Goal: Transaction & Acquisition: Book appointment/travel/reservation

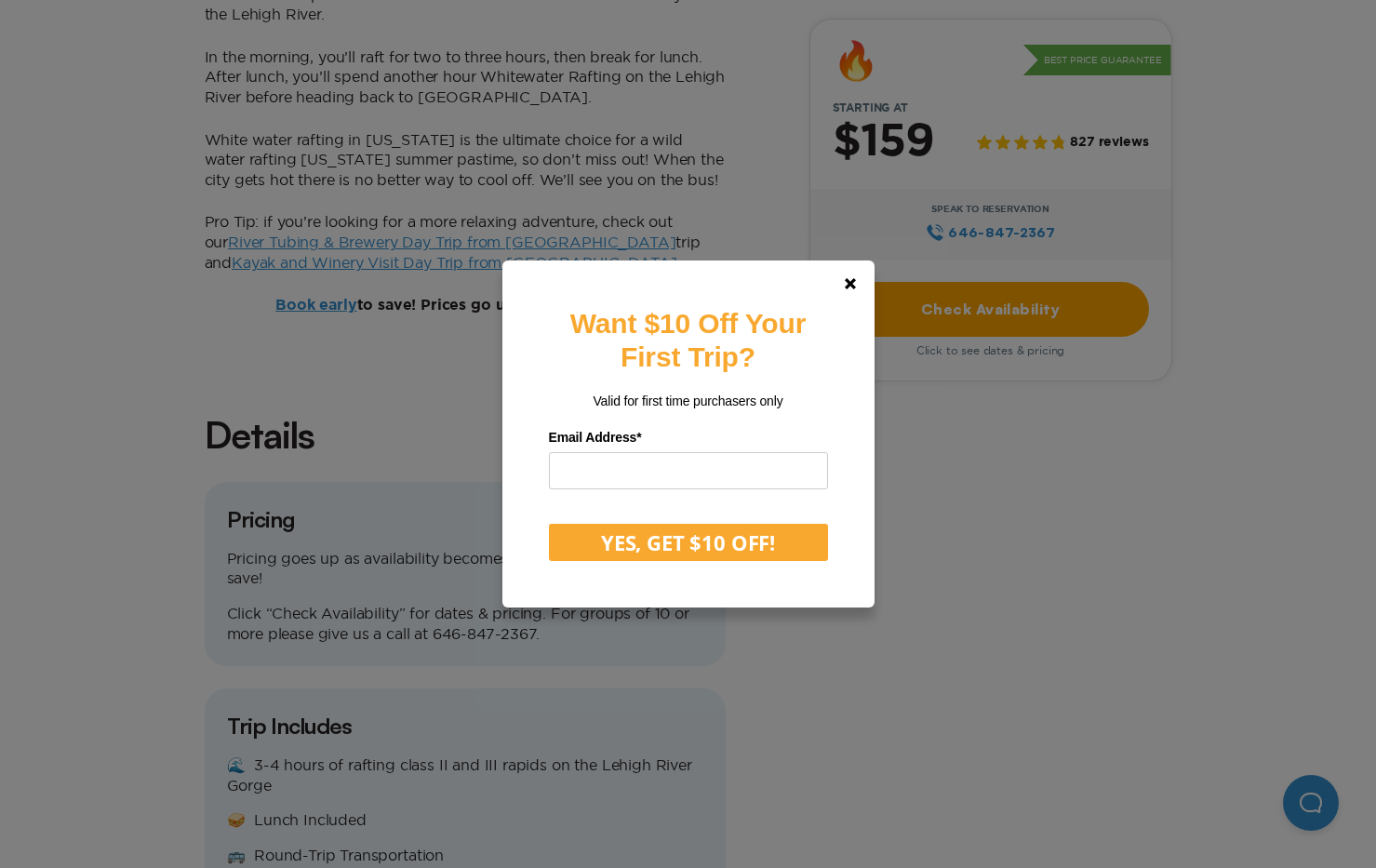
scroll to position [1663, 0]
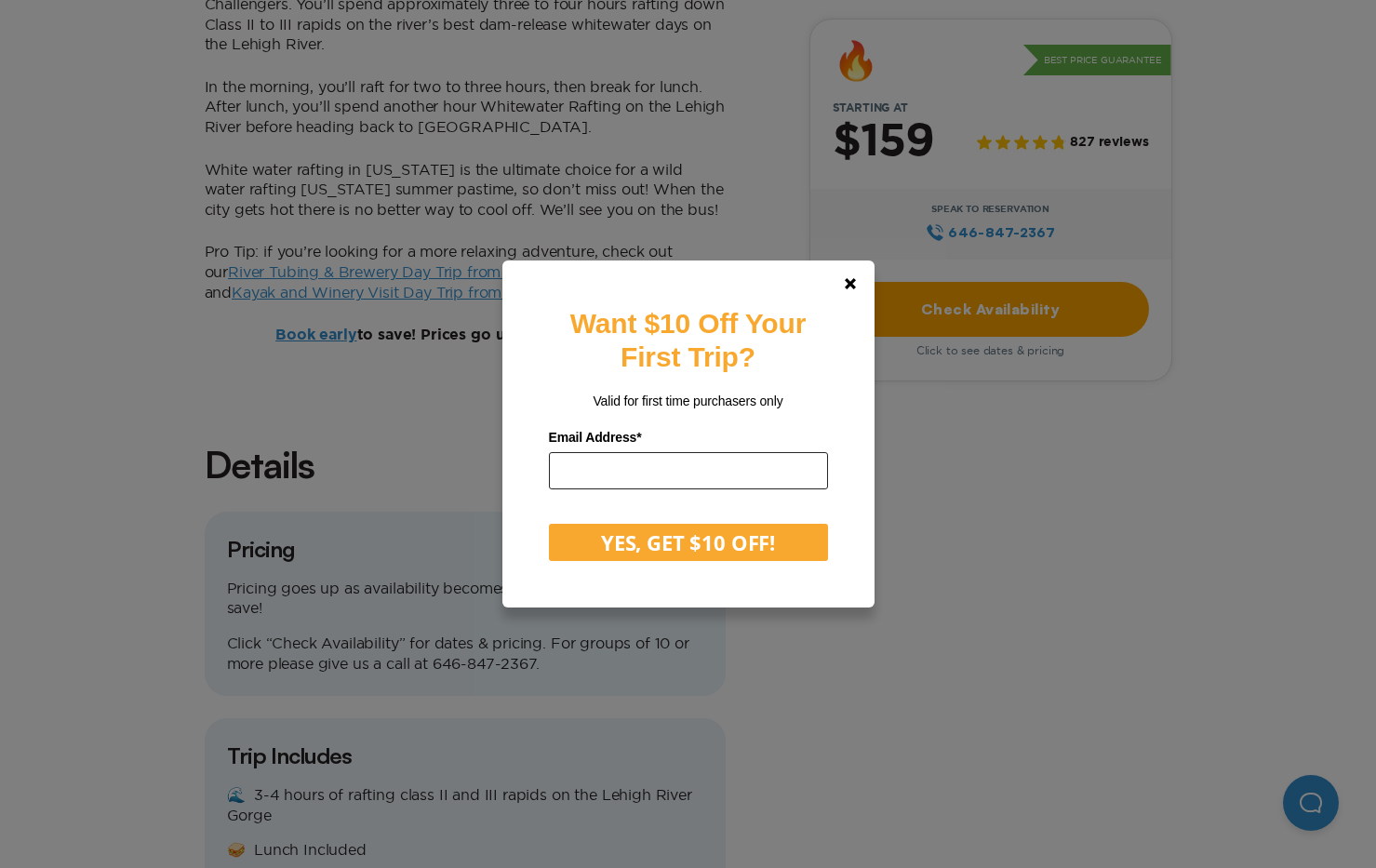
click at [648, 470] on input "email" at bounding box center [688, 471] width 280 height 38
type input "**********"
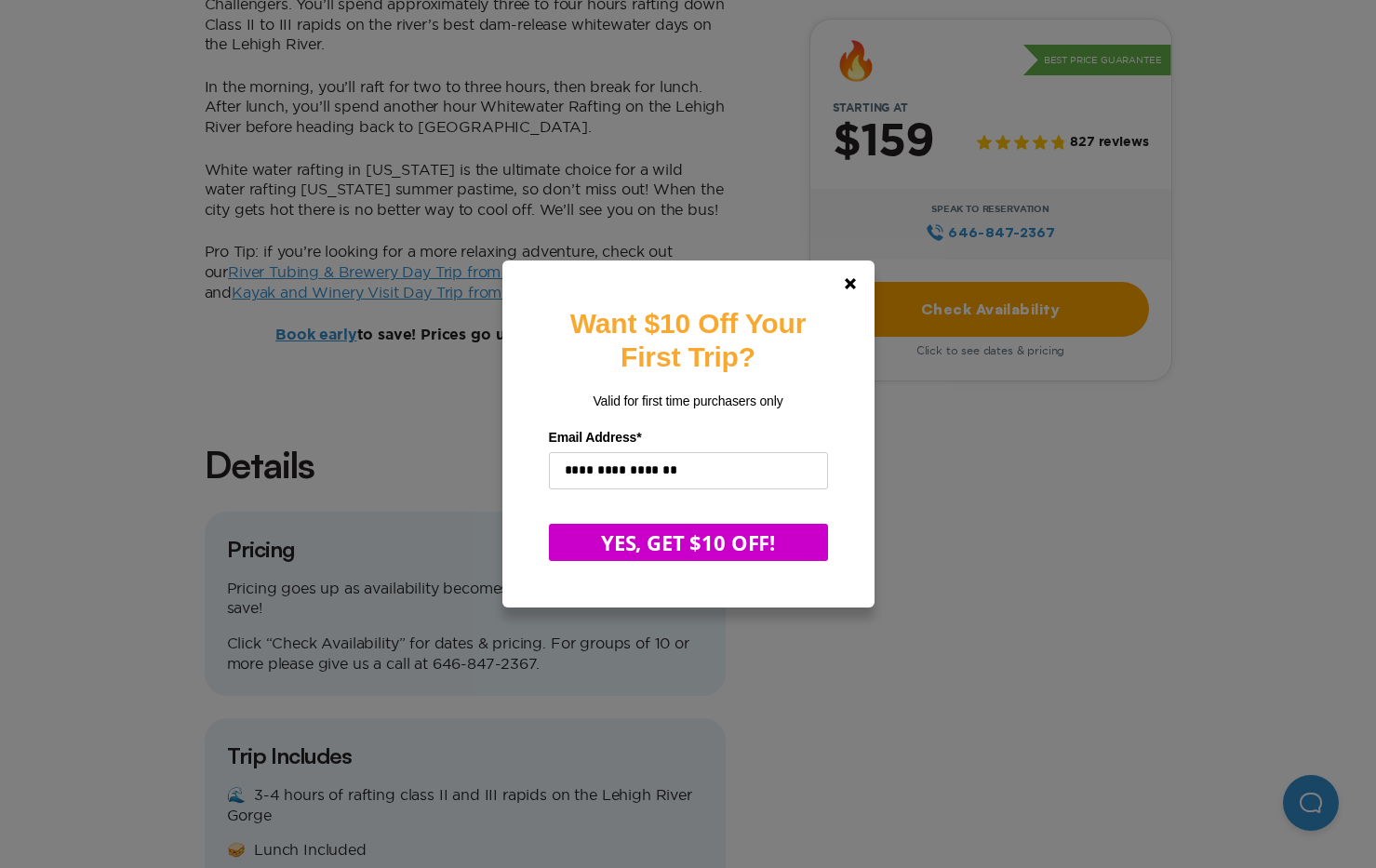
click at [690, 534] on button "YES, GET $10 OFF!" at bounding box center [688, 542] width 280 height 38
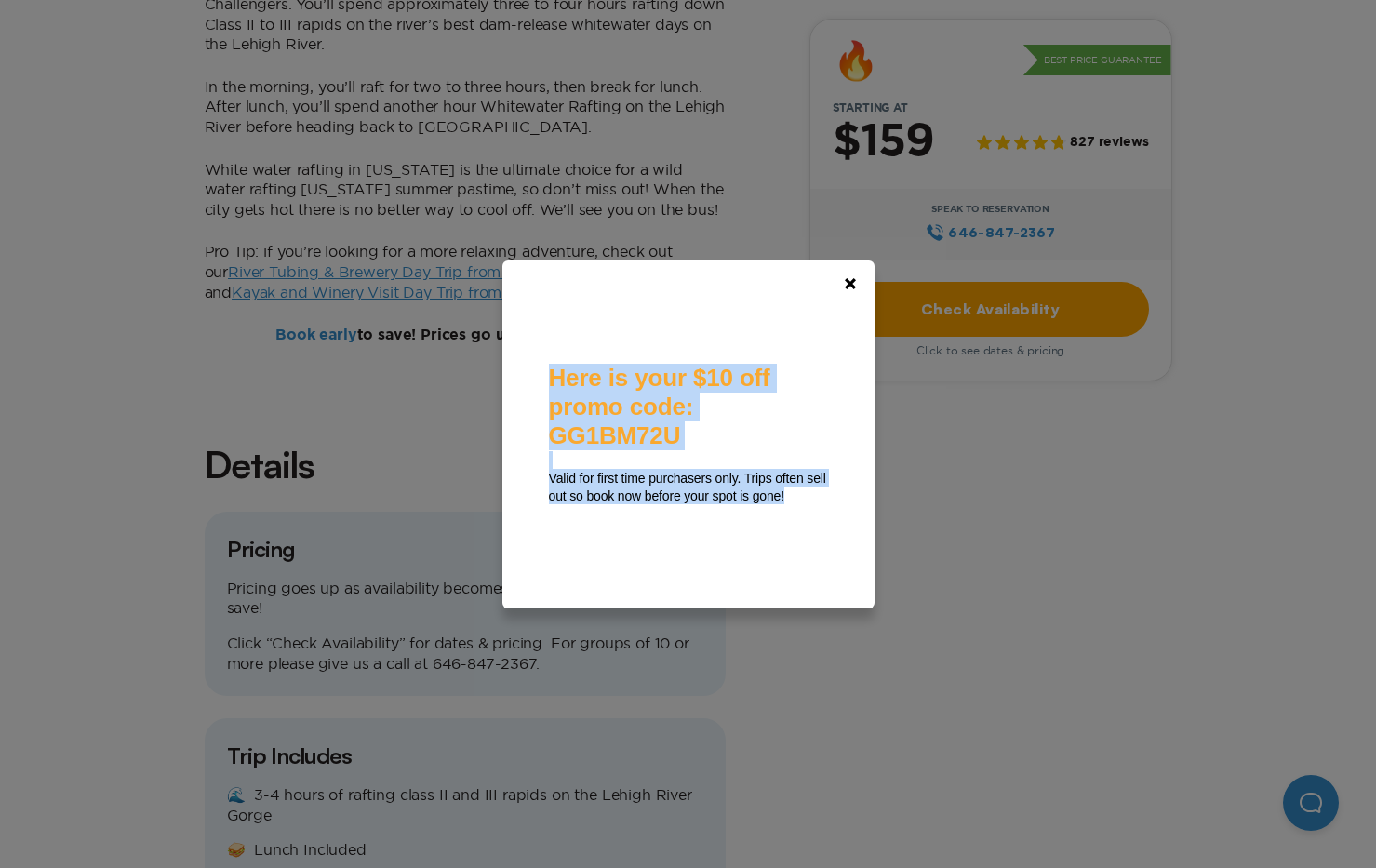
drag, startPoint x: 557, startPoint y: 364, endPoint x: 799, endPoint y: 543, distance: 301.0
click at [799, 543] on div "Here is your $10 off promo code: GG1BM72U Valid for first time purchasers only.…" at bounding box center [688, 434] width 280 height 255
copy div "Here is your $10 off promo code: GG1BM72U Valid for first time purchasers only.…"
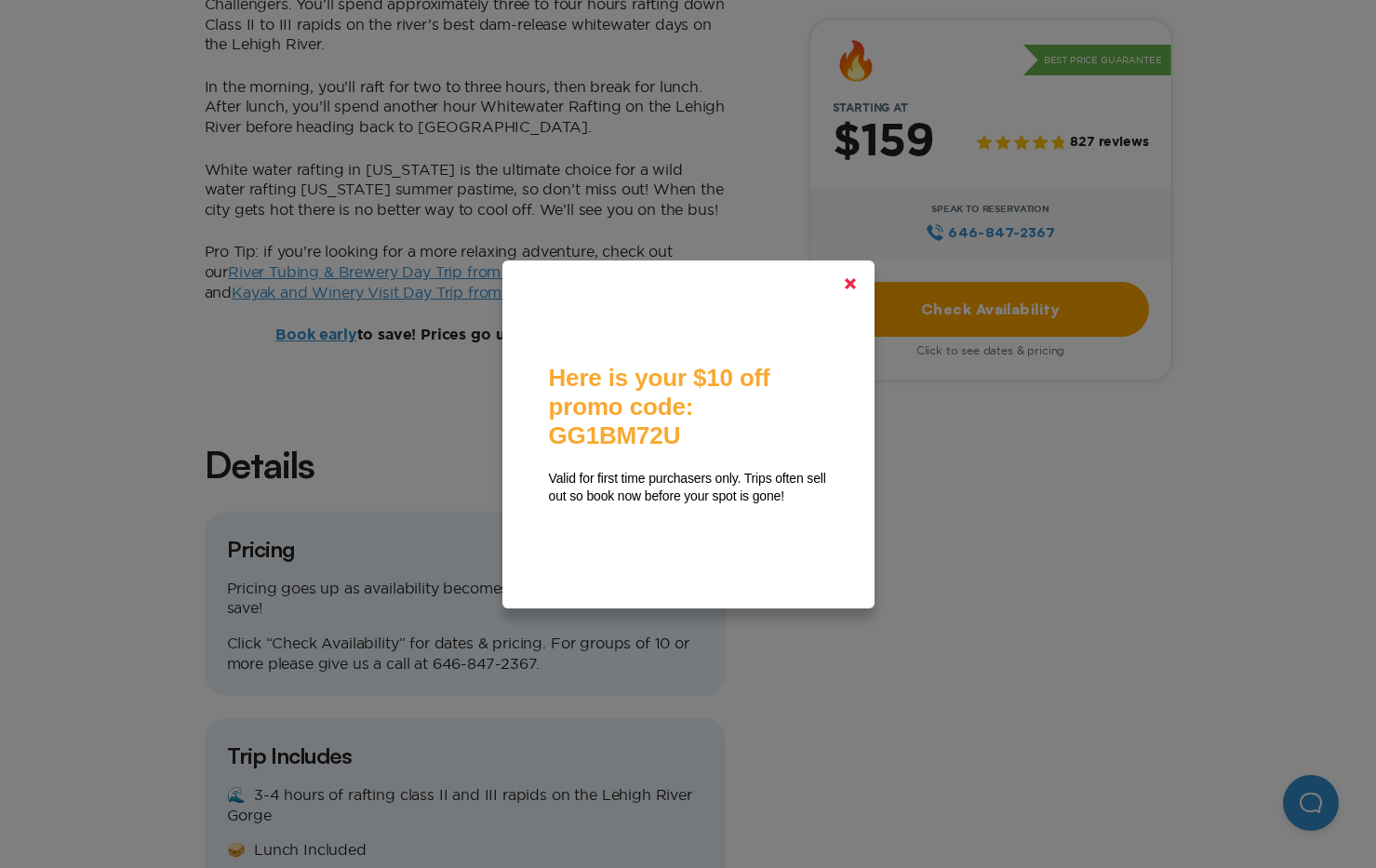
click at [855, 283] on polygon at bounding box center [850, 283] width 11 height 11
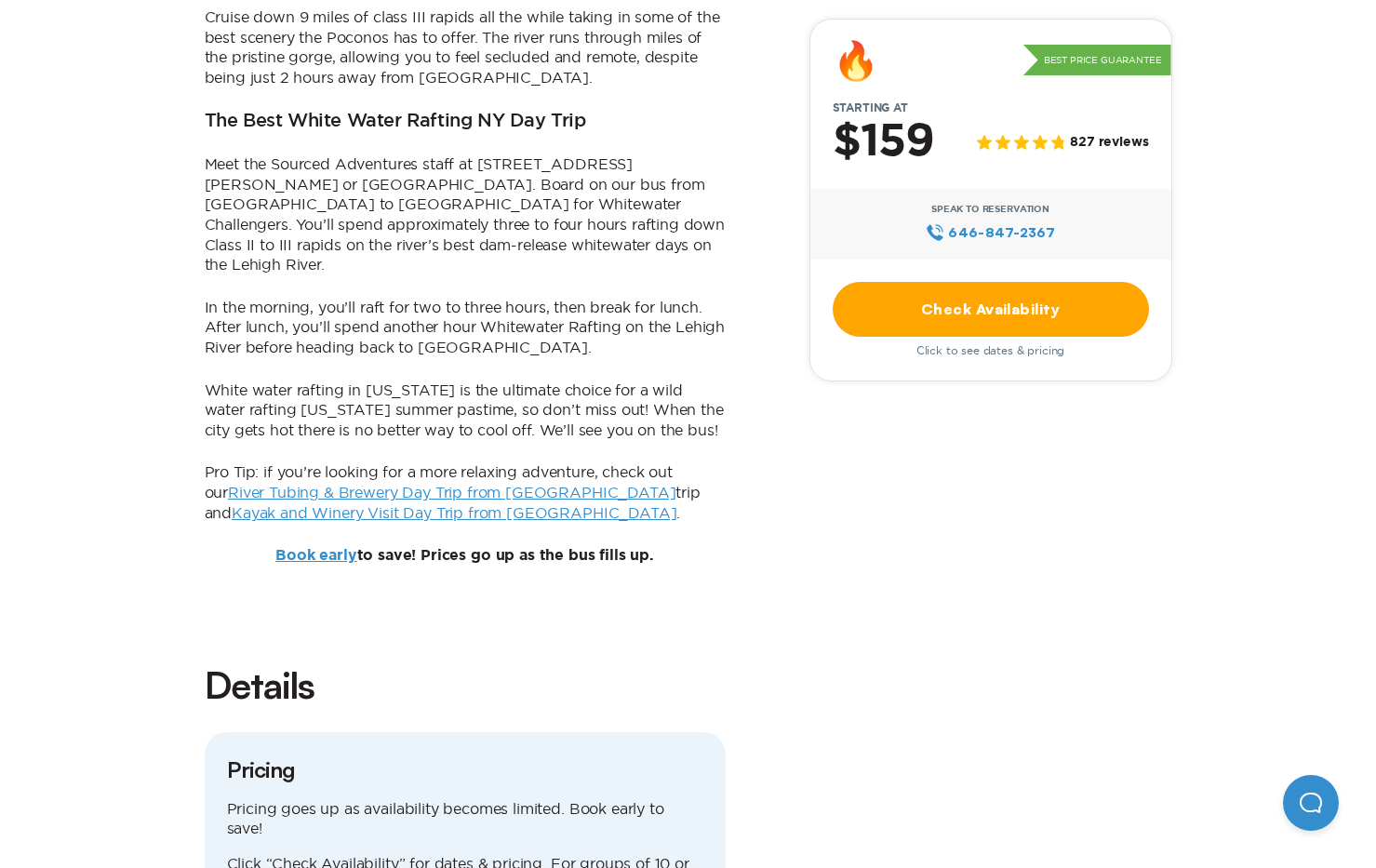
scroll to position [1442, 0]
click at [923, 313] on link "Check Availability" at bounding box center [991, 309] width 316 height 55
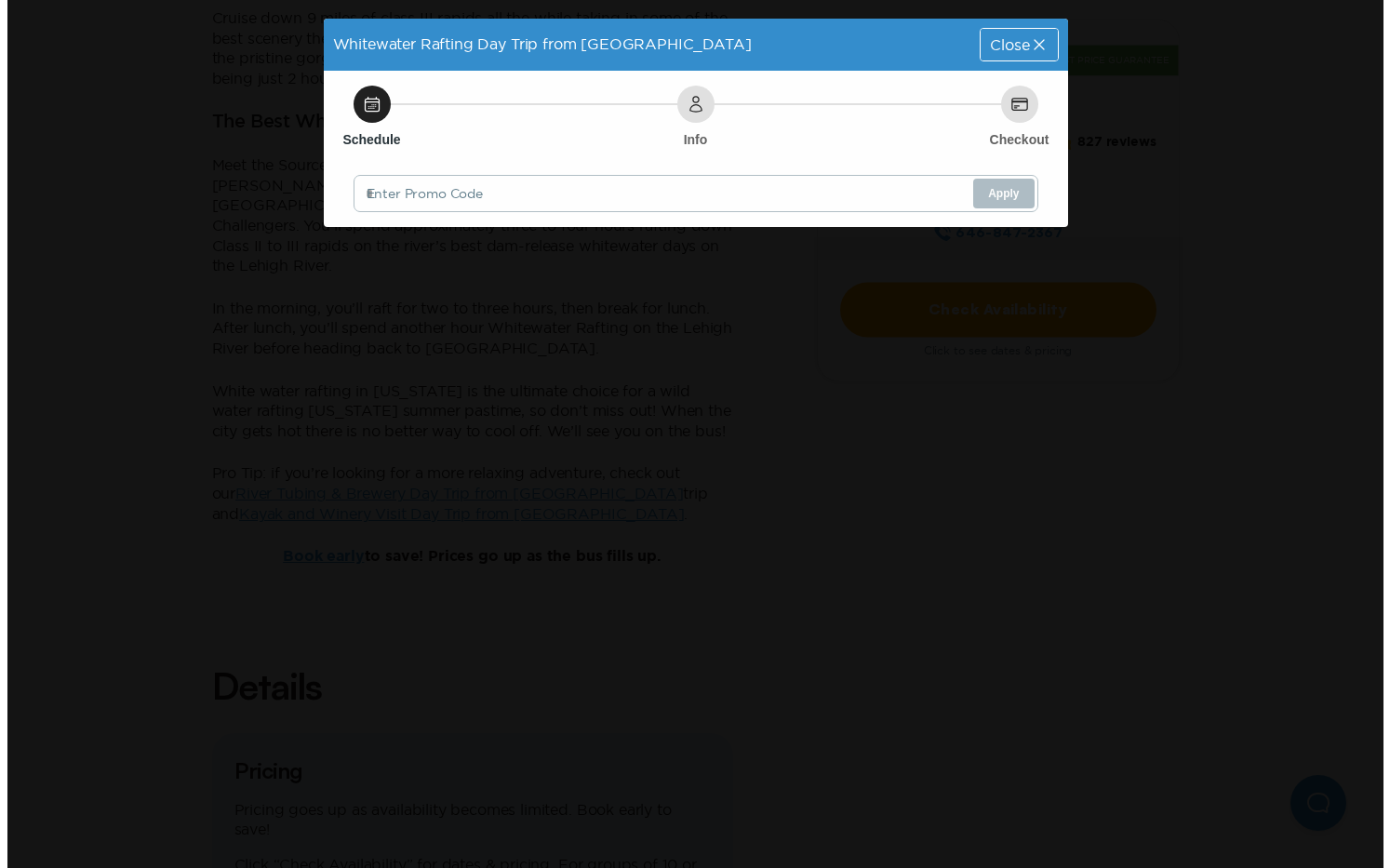
scroll to position [0, 0]
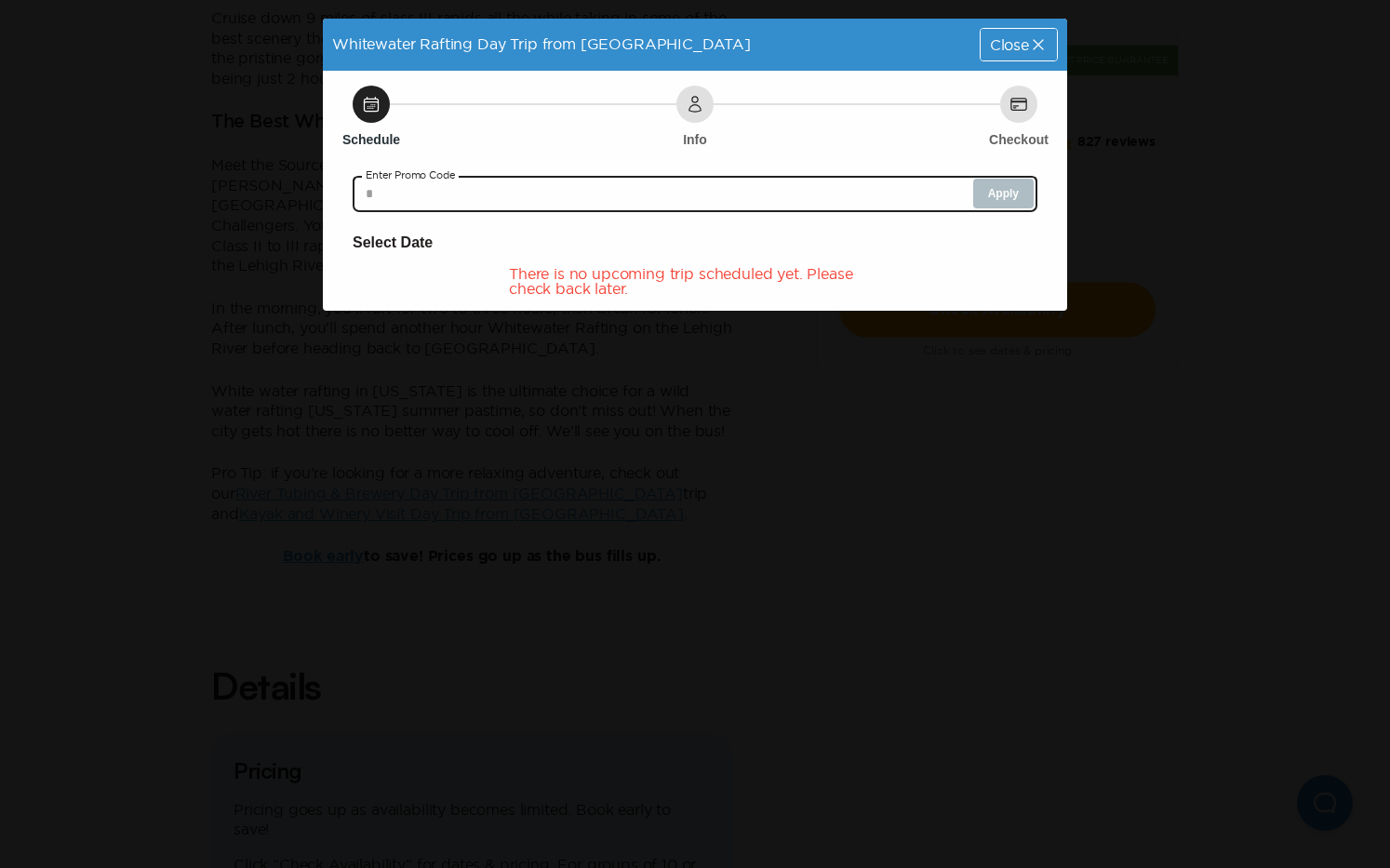
click at [482, 193] on input "text" at bounding box center [695, 194] width 685 height 38
paste input "********"
type input "********"
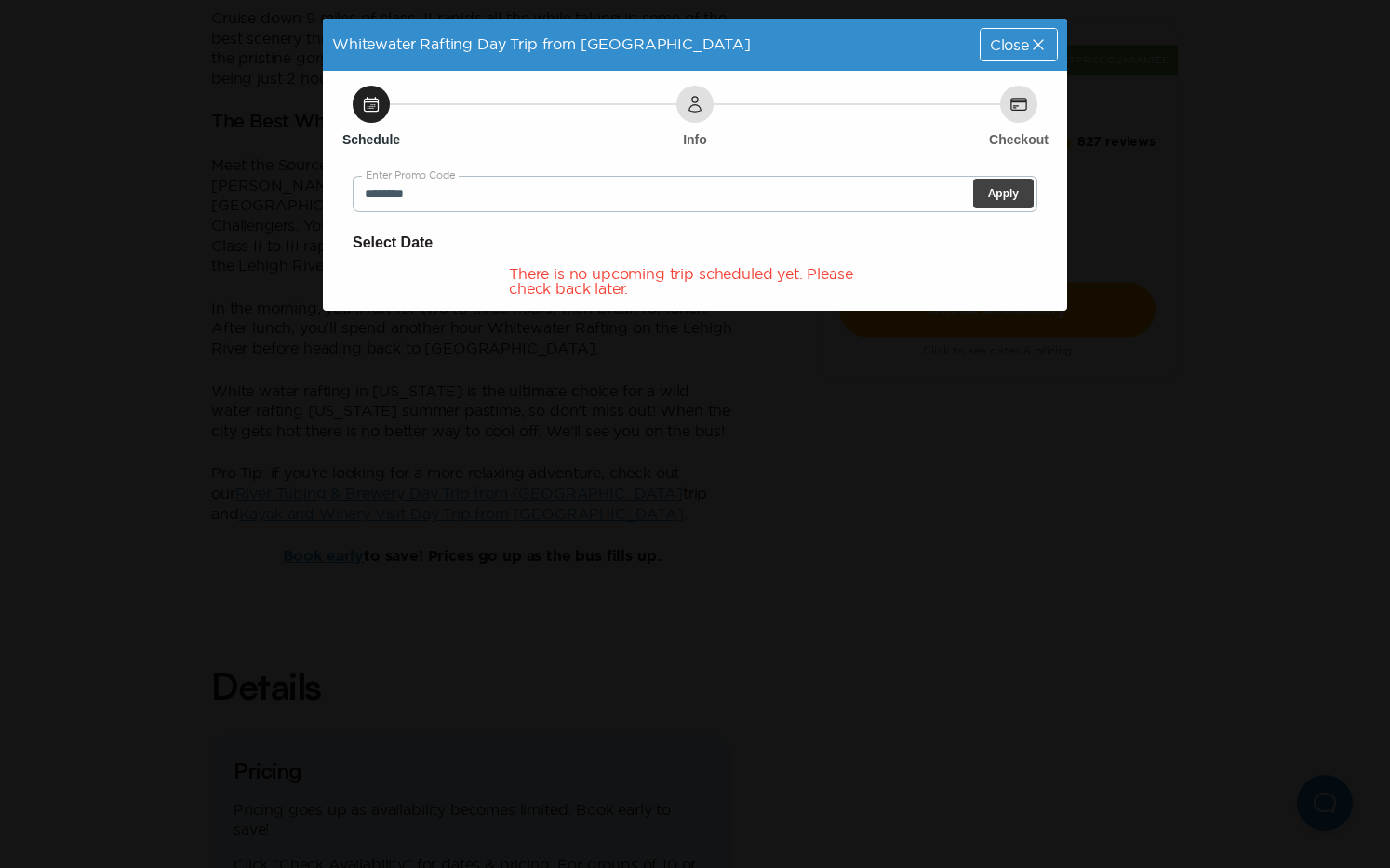
click at [995, 194] on button "Apply" at bounding box center [1003, 194] width 60 height 30
click at [996, 193] on button "Apply" at bounding box center [1003, 194] width 60 height 30
click at [1006, 39] on span "Close" at bounding box center [1010, 44] width 40 height 15
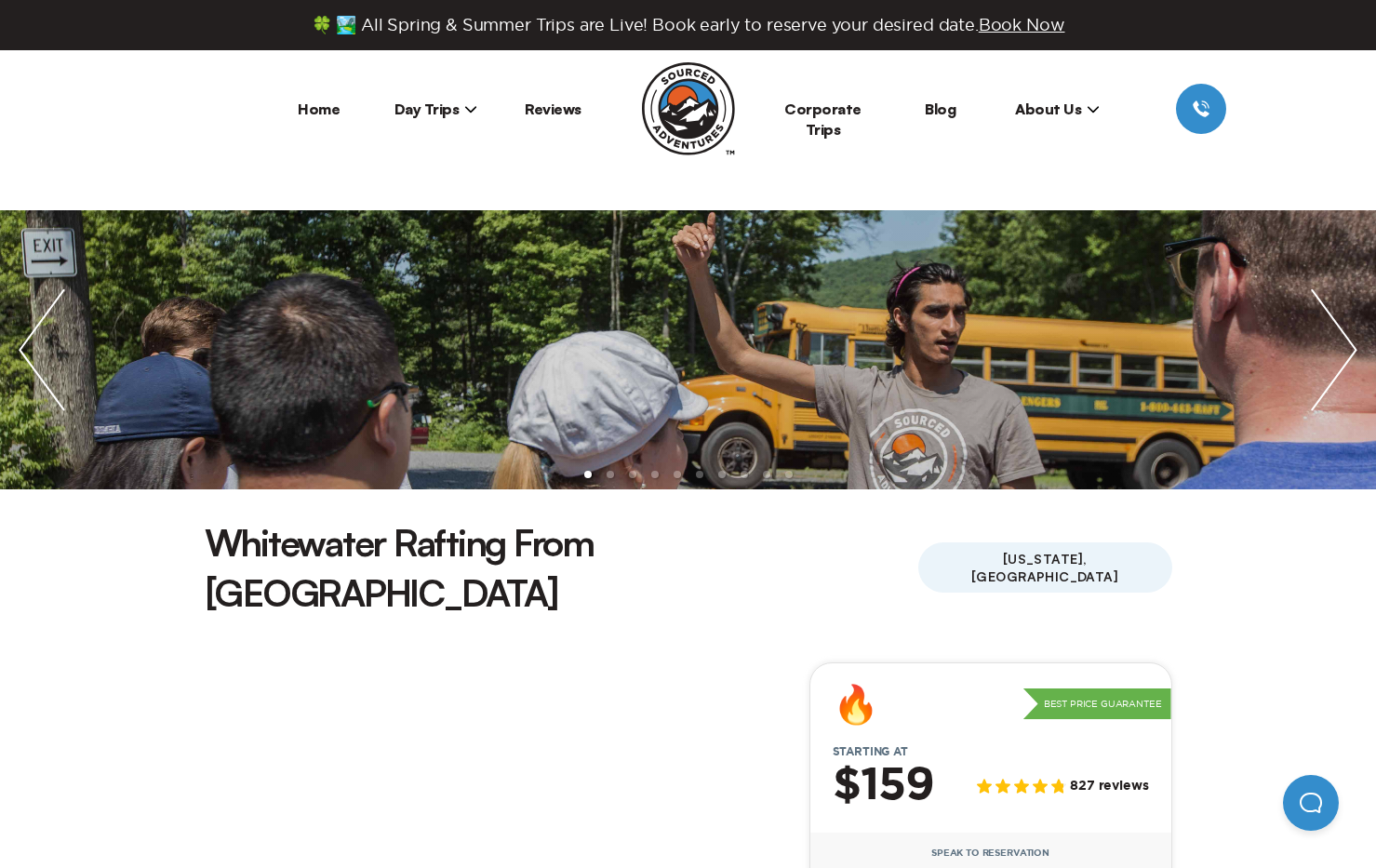
click at [413, 114] on span "Day Trips" at bounding box center [436, 109] width 84 height 19
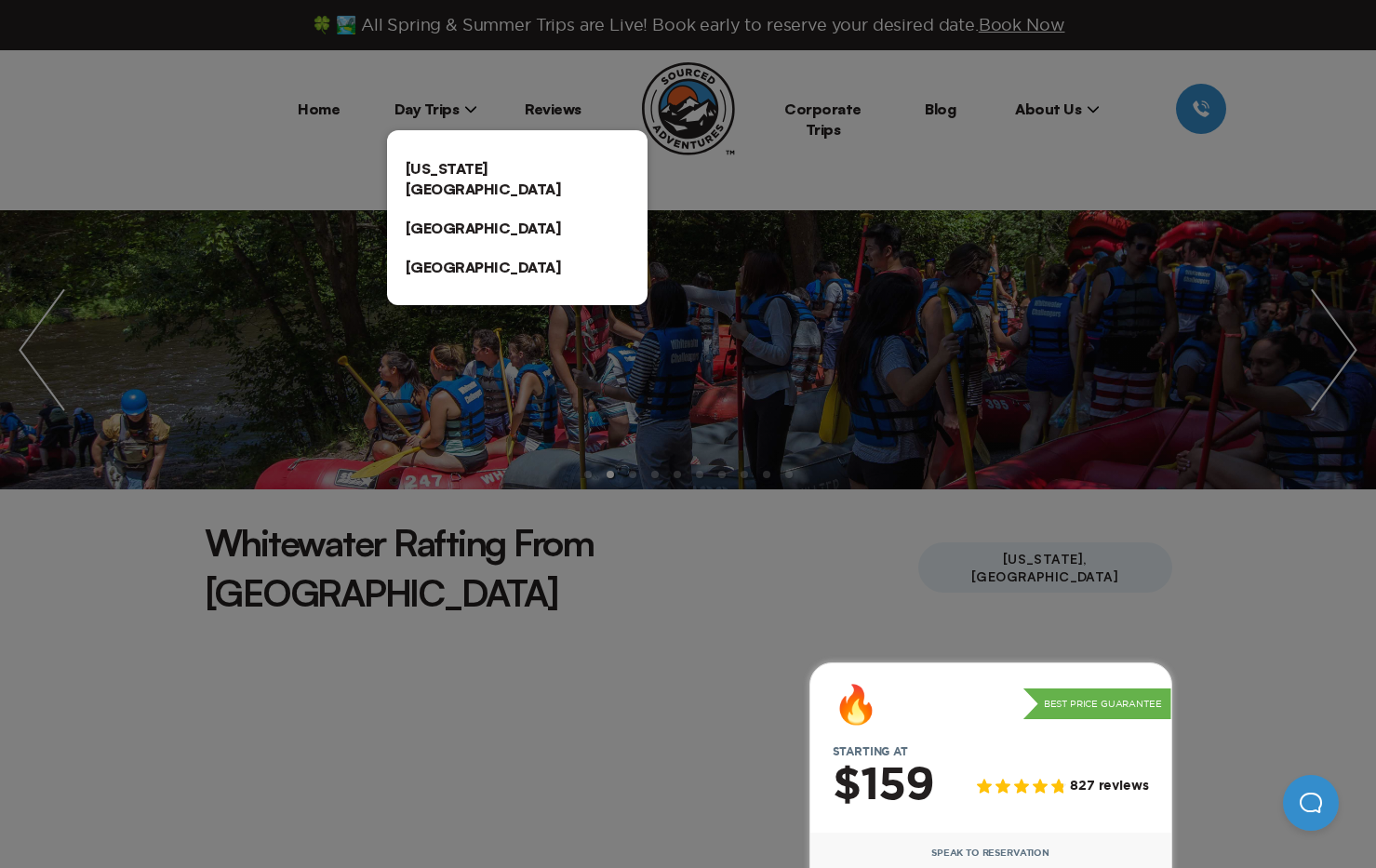
click at [428, 161] on link "[US_STATE][GEOGRAPHIC_DATA]" at bounding box center [518, 179] width 261 height 59
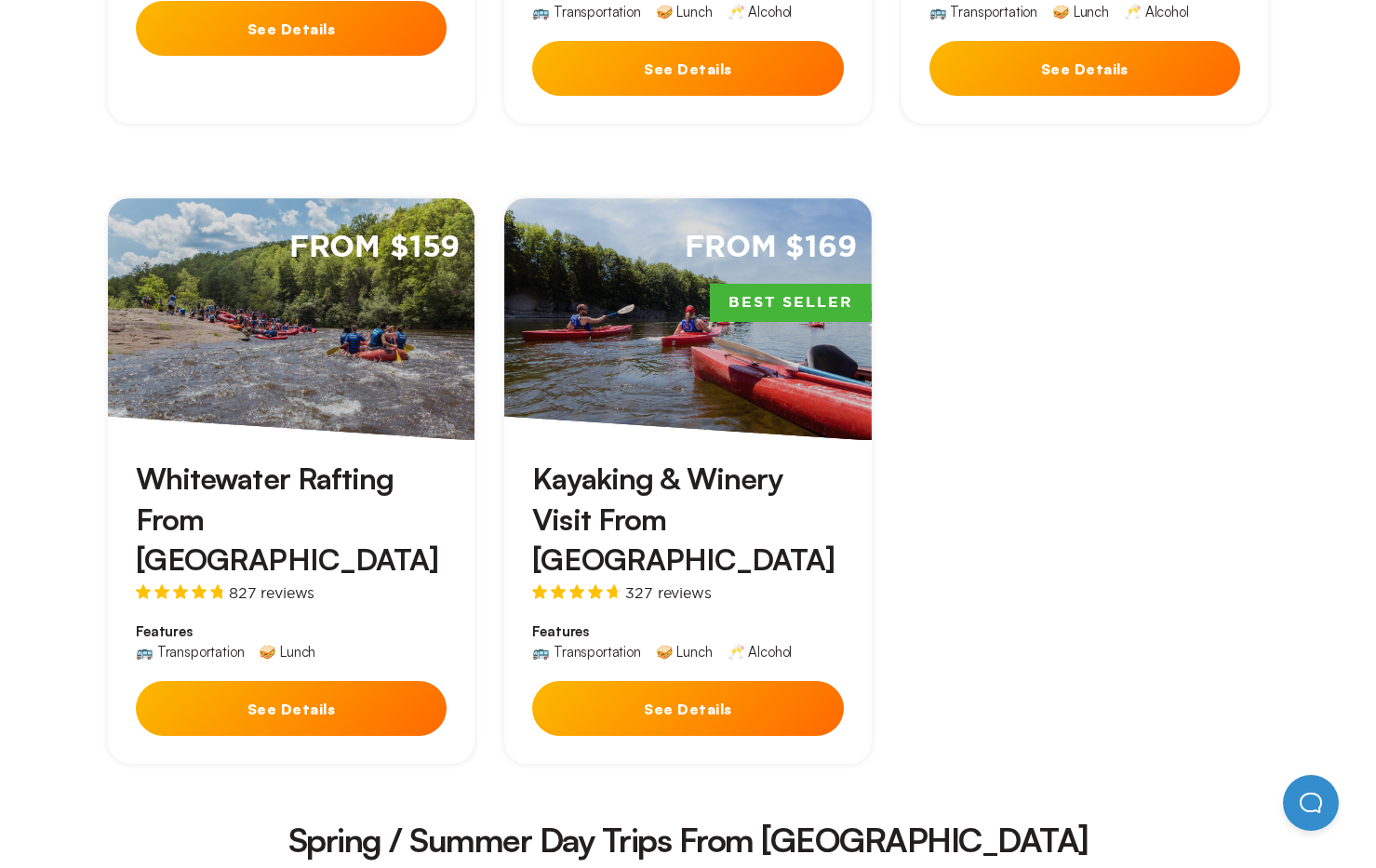
scroll to position [1127, 0]
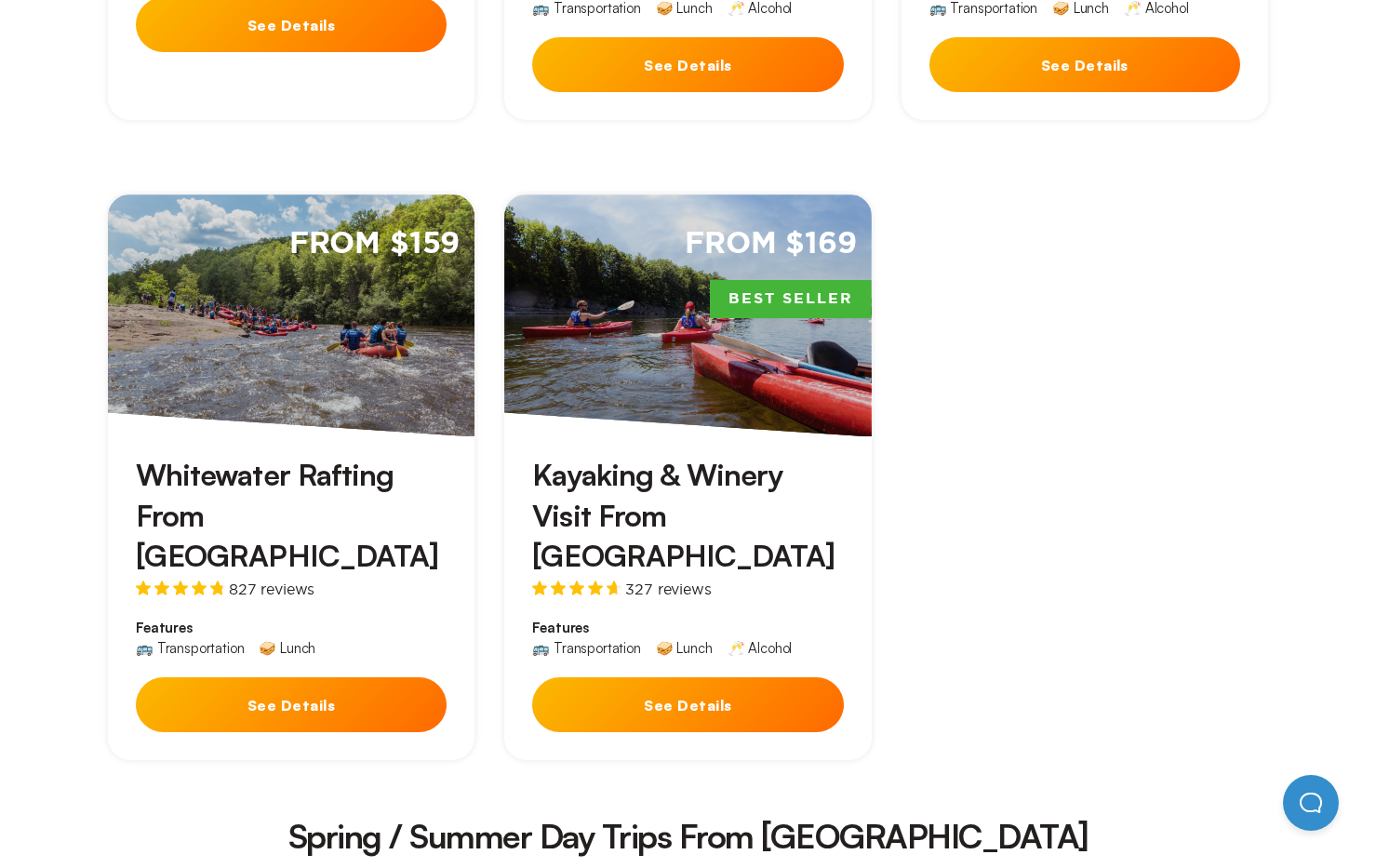
click at [280, 677] on button "See Details" at bounding box center [290, 705] width 311 height 55
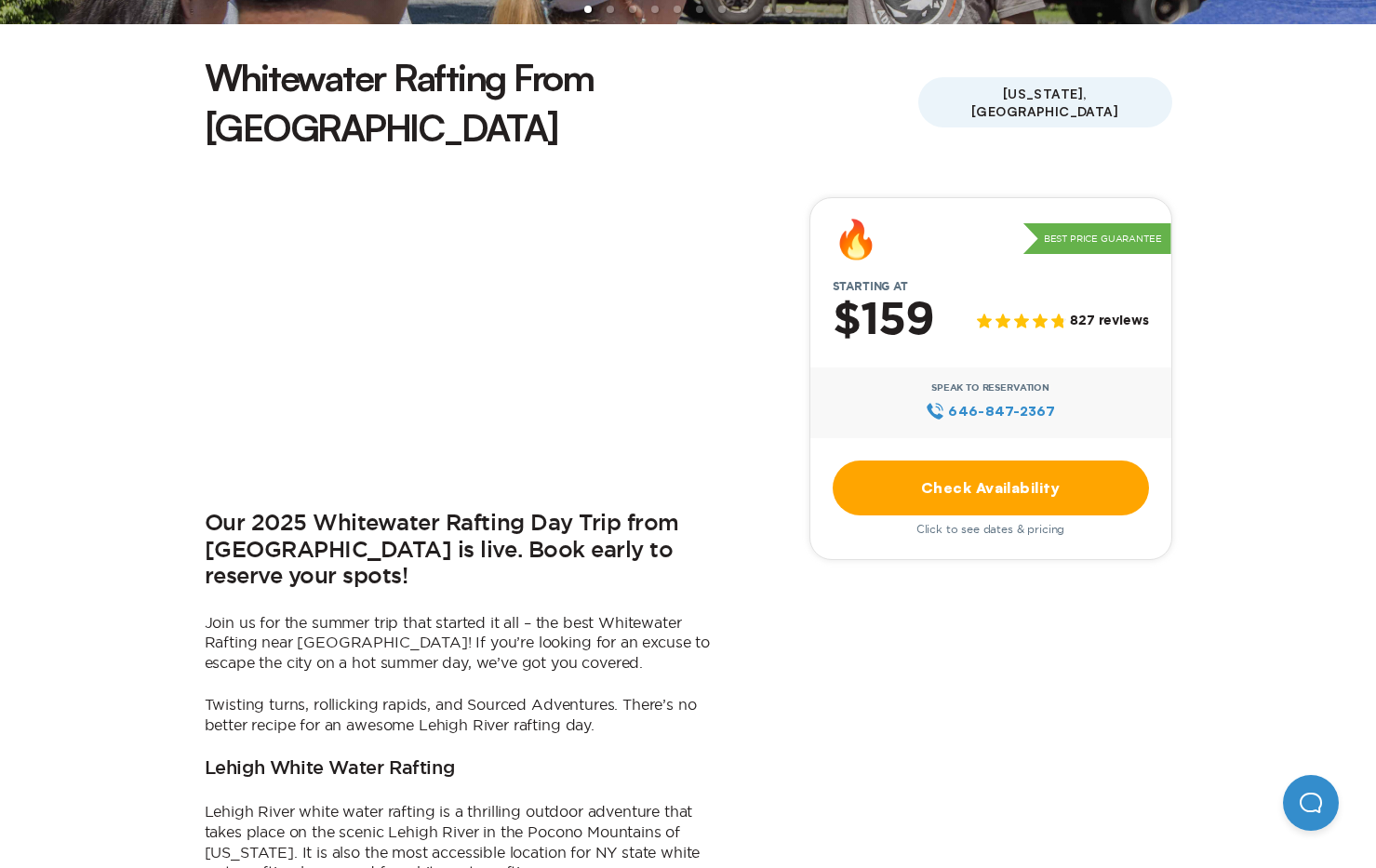
scroll to position [469, 0]
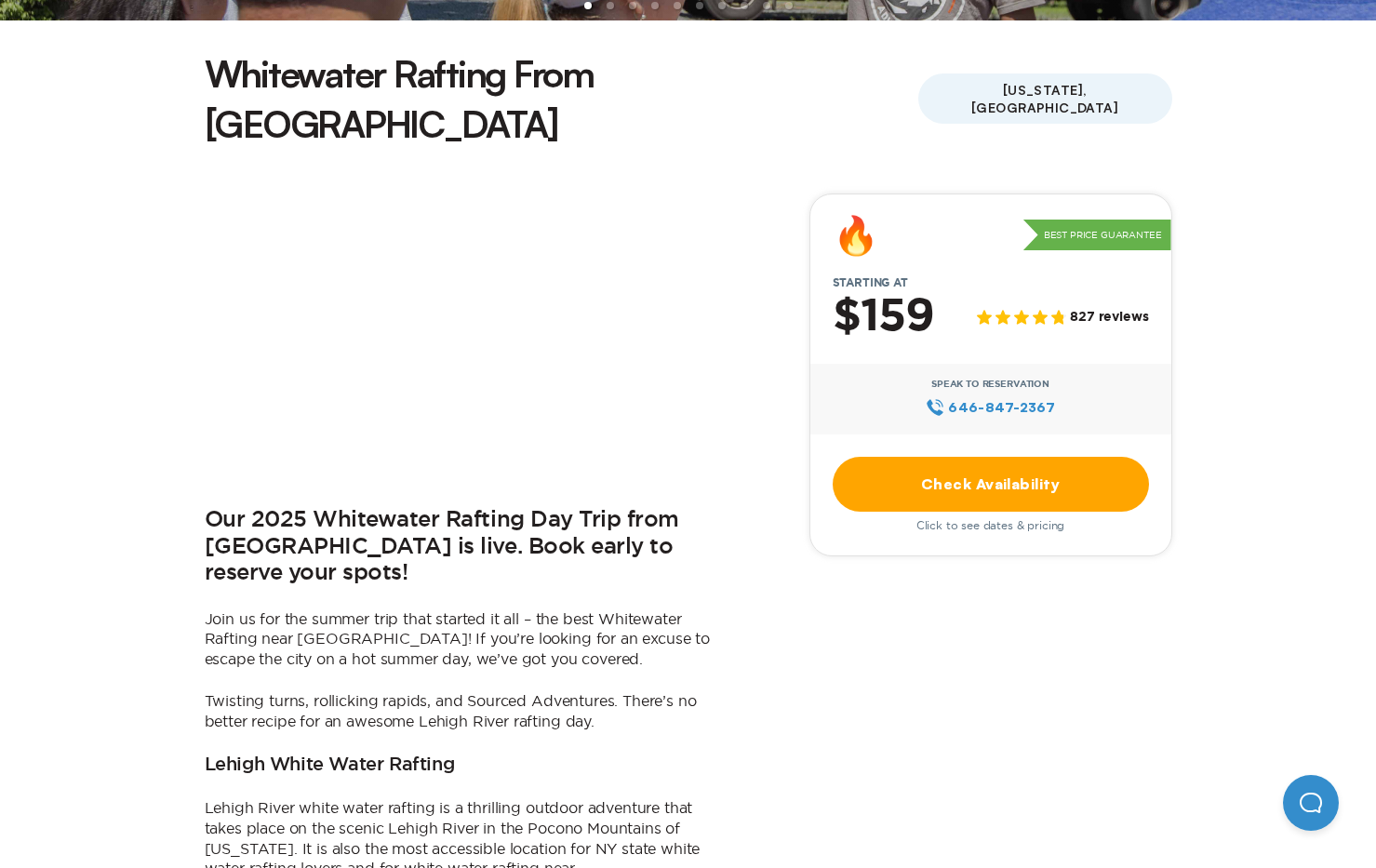
click at [975, 456] on link "Check Availability" at bounding box center [991, 484] width 316 height 55
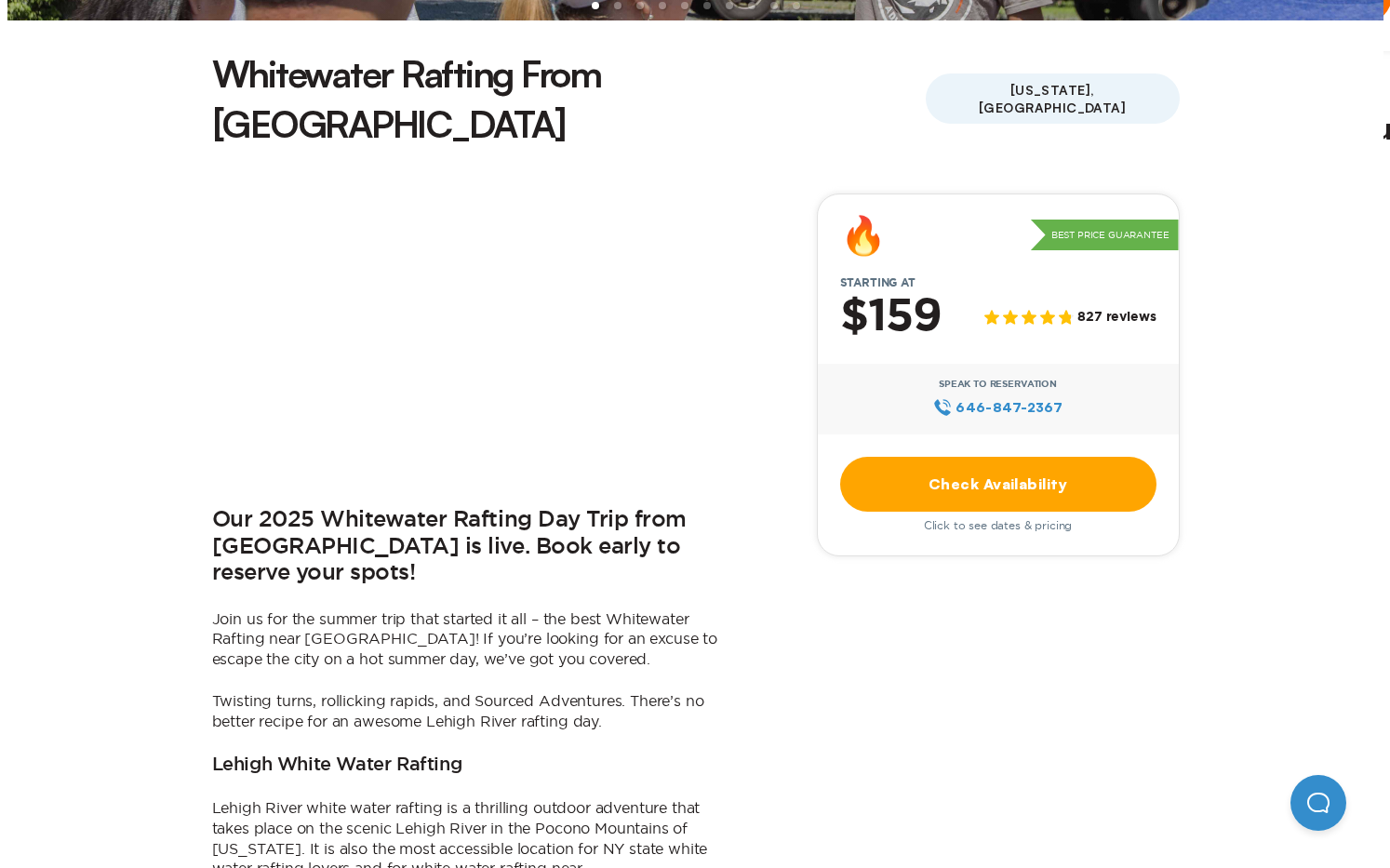
scroll to position [0, 0]
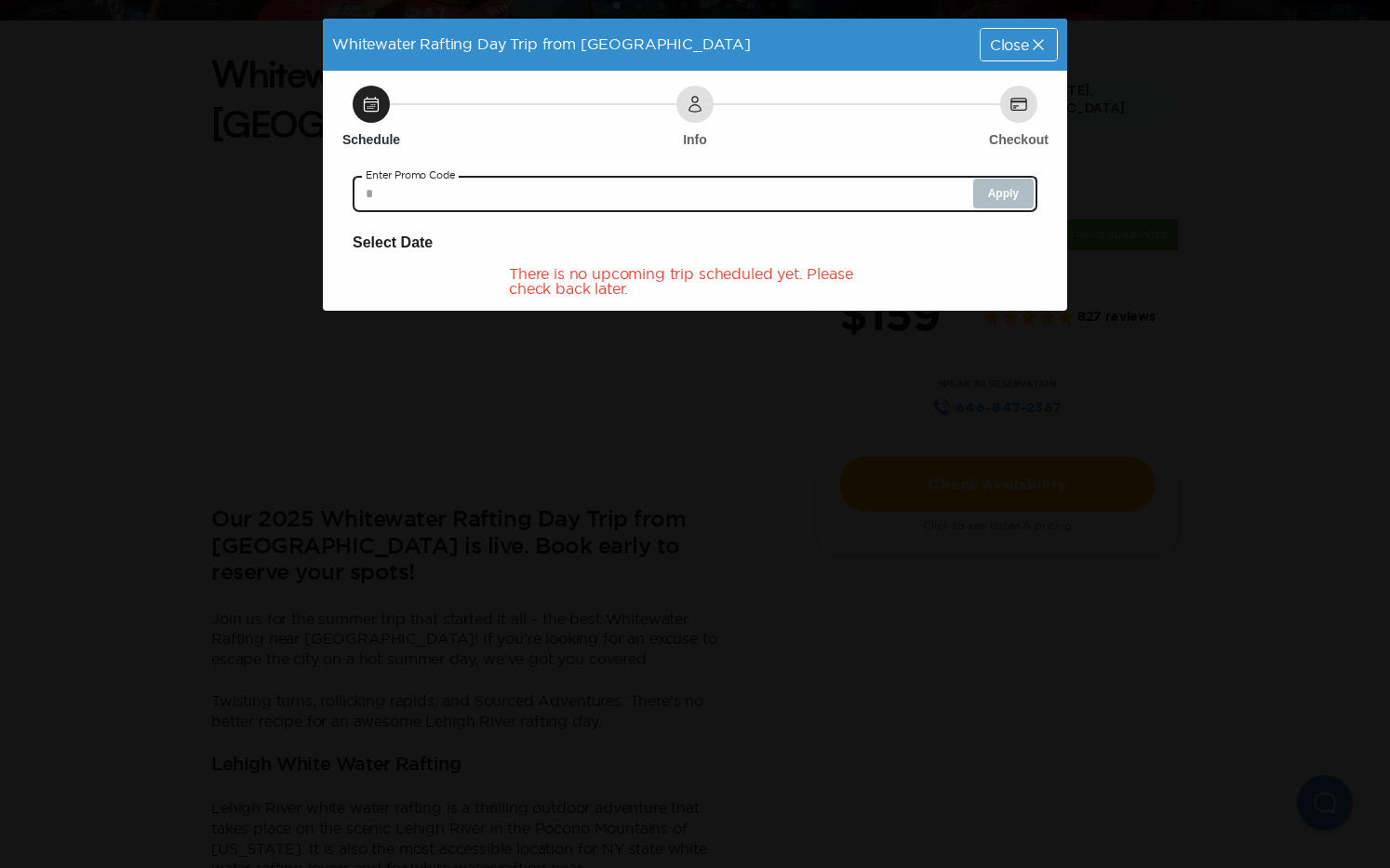
click at [528, 191] on input "text" at bounding box center [695, 194] width 685 height 38
paste input "********"
type input "********"
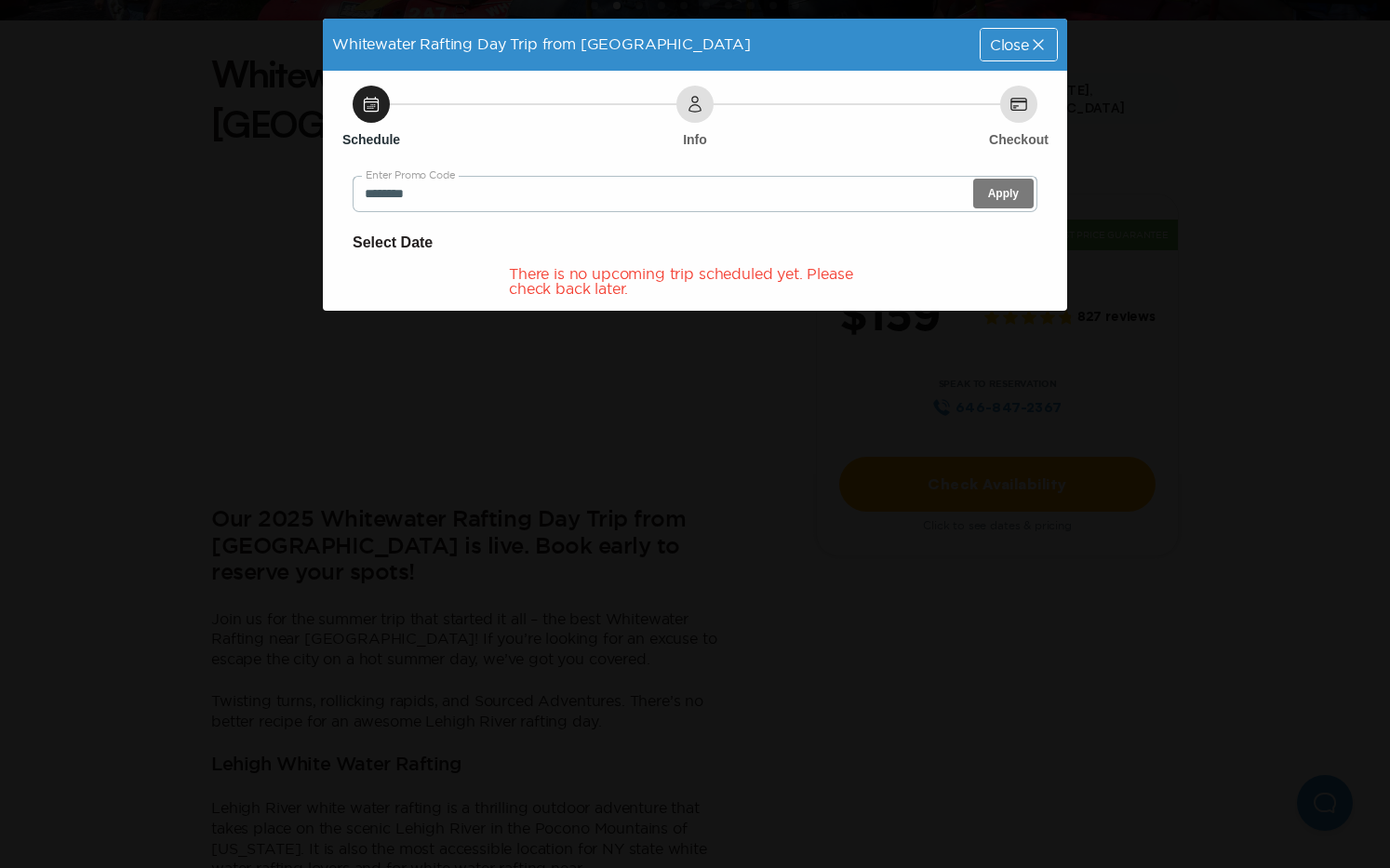
click at [1008, 190] on button "Apply" at bounding box center [1003, 194] width 60 height 30
click at [361, 241] on h6 "Select Date" at bounding box center [695, 243] width 685 height 24
click at [366, 109] on icon at bounding box center [370, 104] width 19 height 19
click at [1025, 51] on span "Close" at bounding box center [1010, 44] width 40 height 15
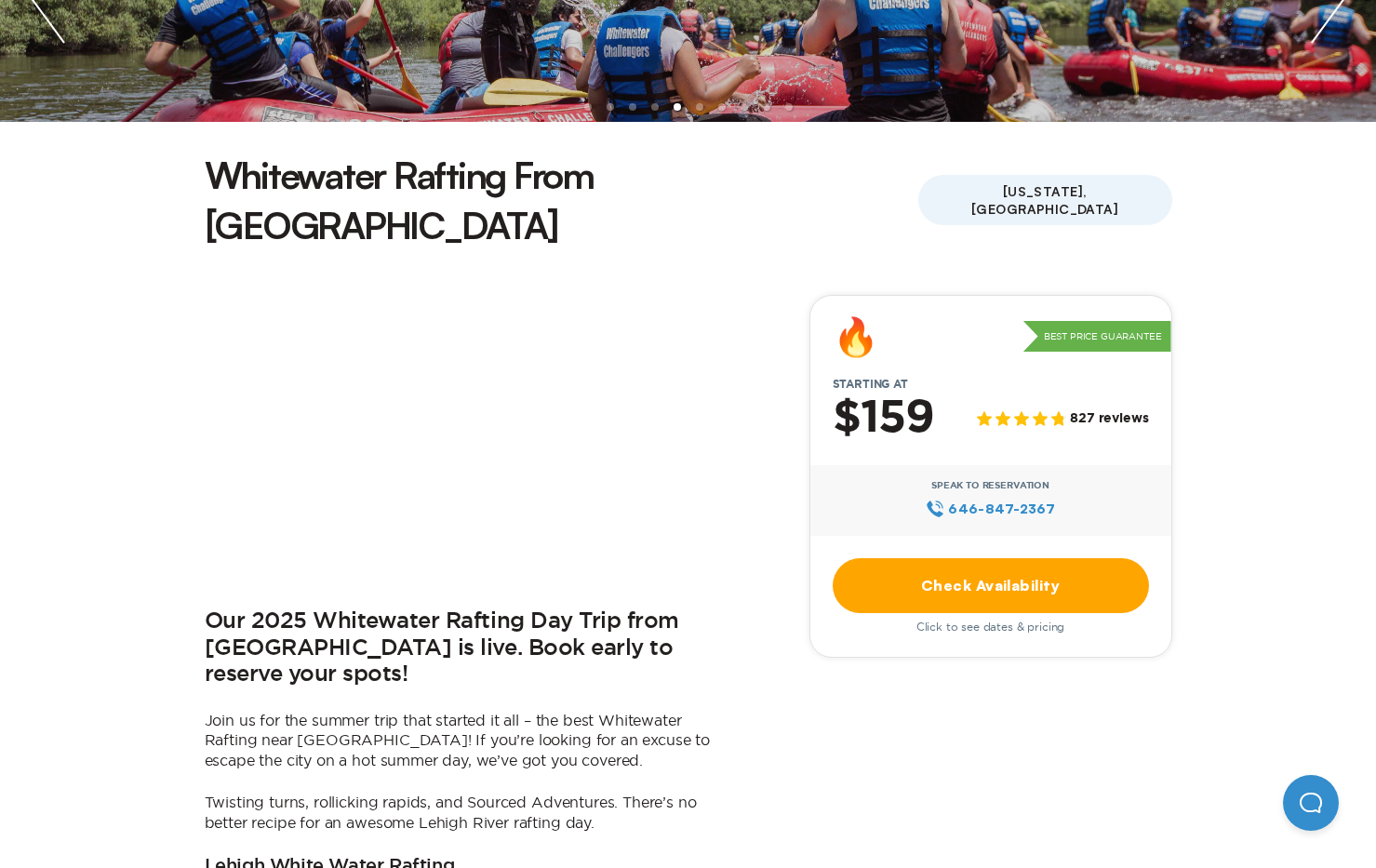
scroll to position [291, 0]
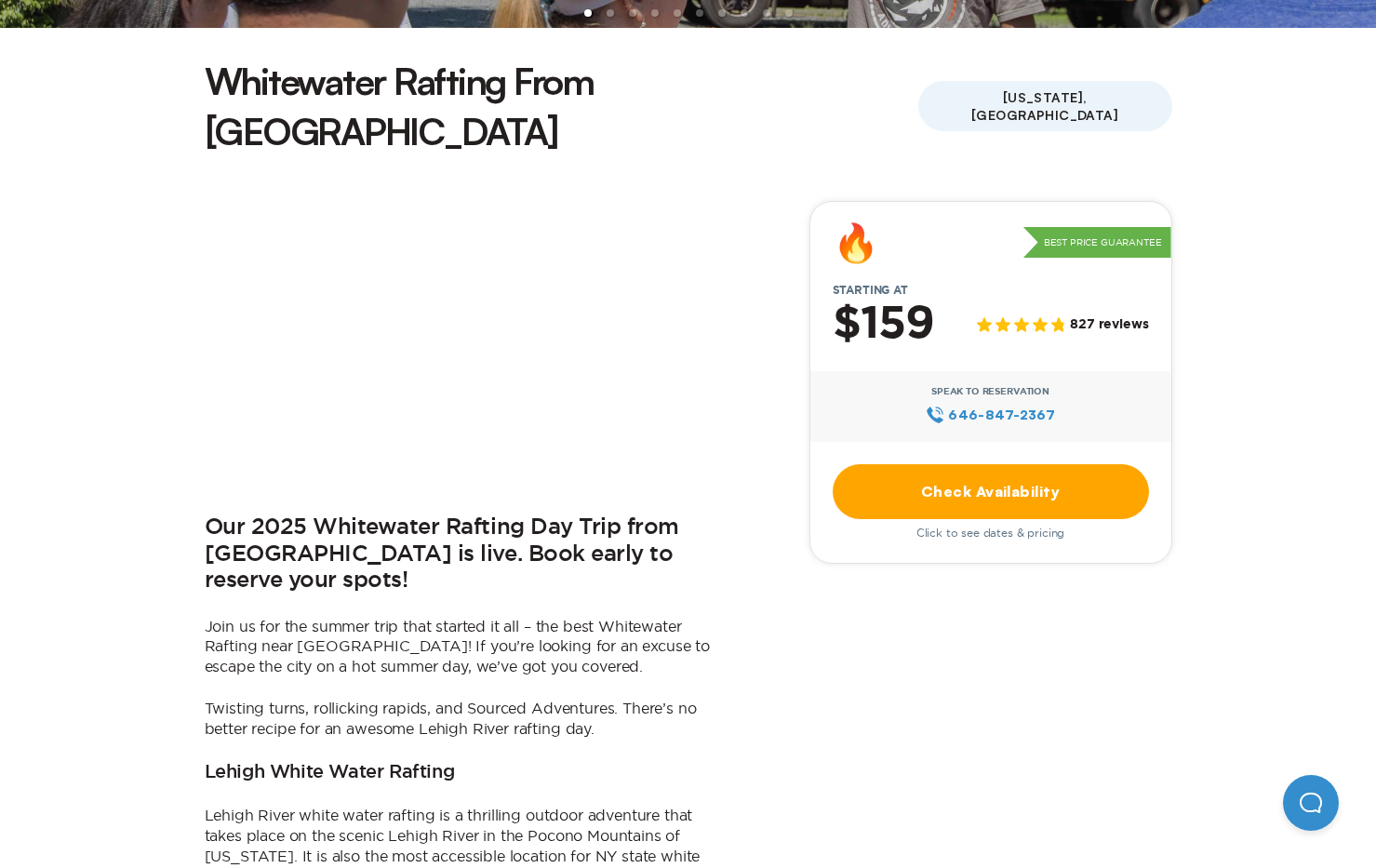
click at [1012, 464] on link "Check Availability" at bounding box center [991, 492] width 316 height 55
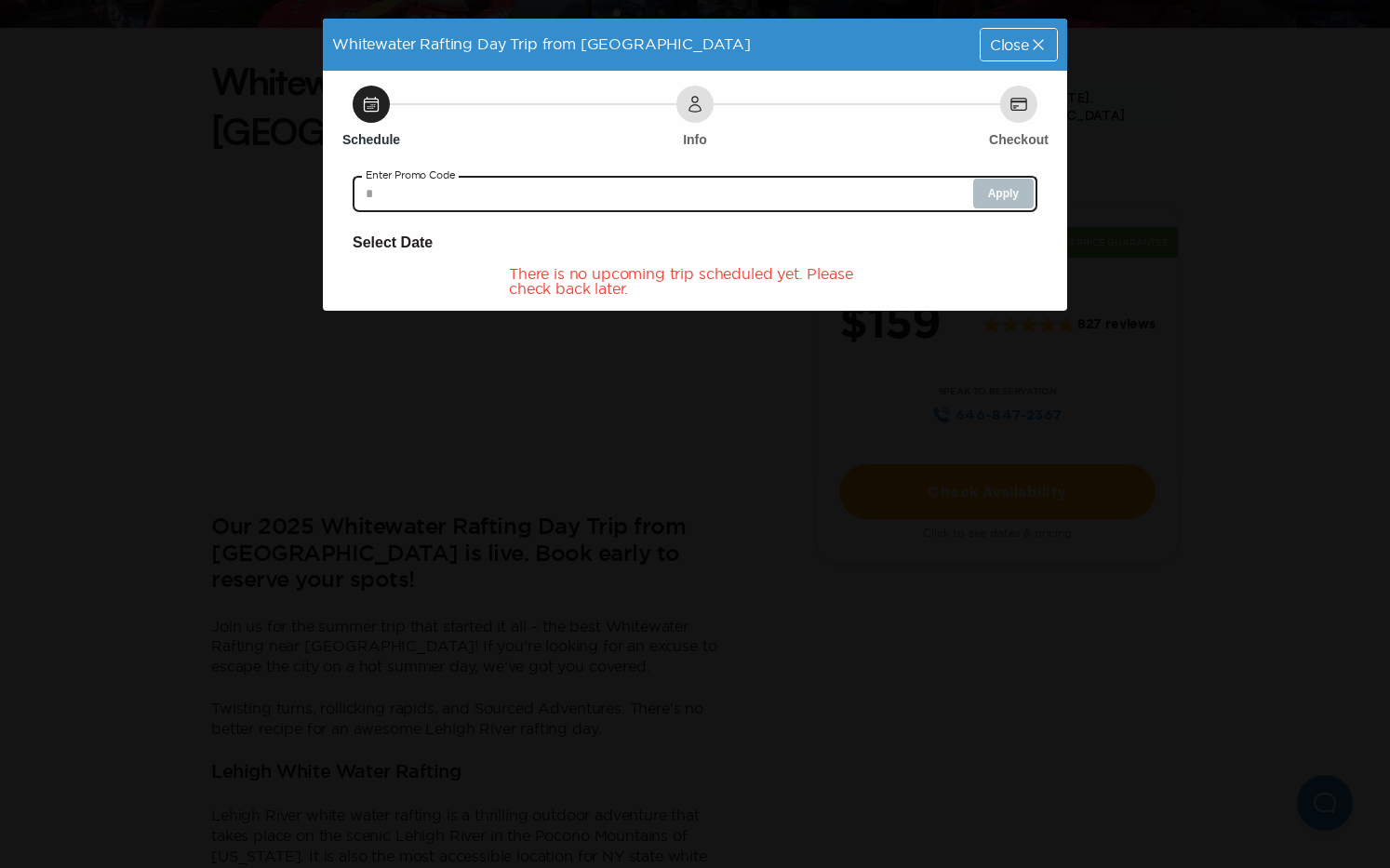
click at [652, 195] on input "text" at bounding box center [695, 194] width 685 height 38
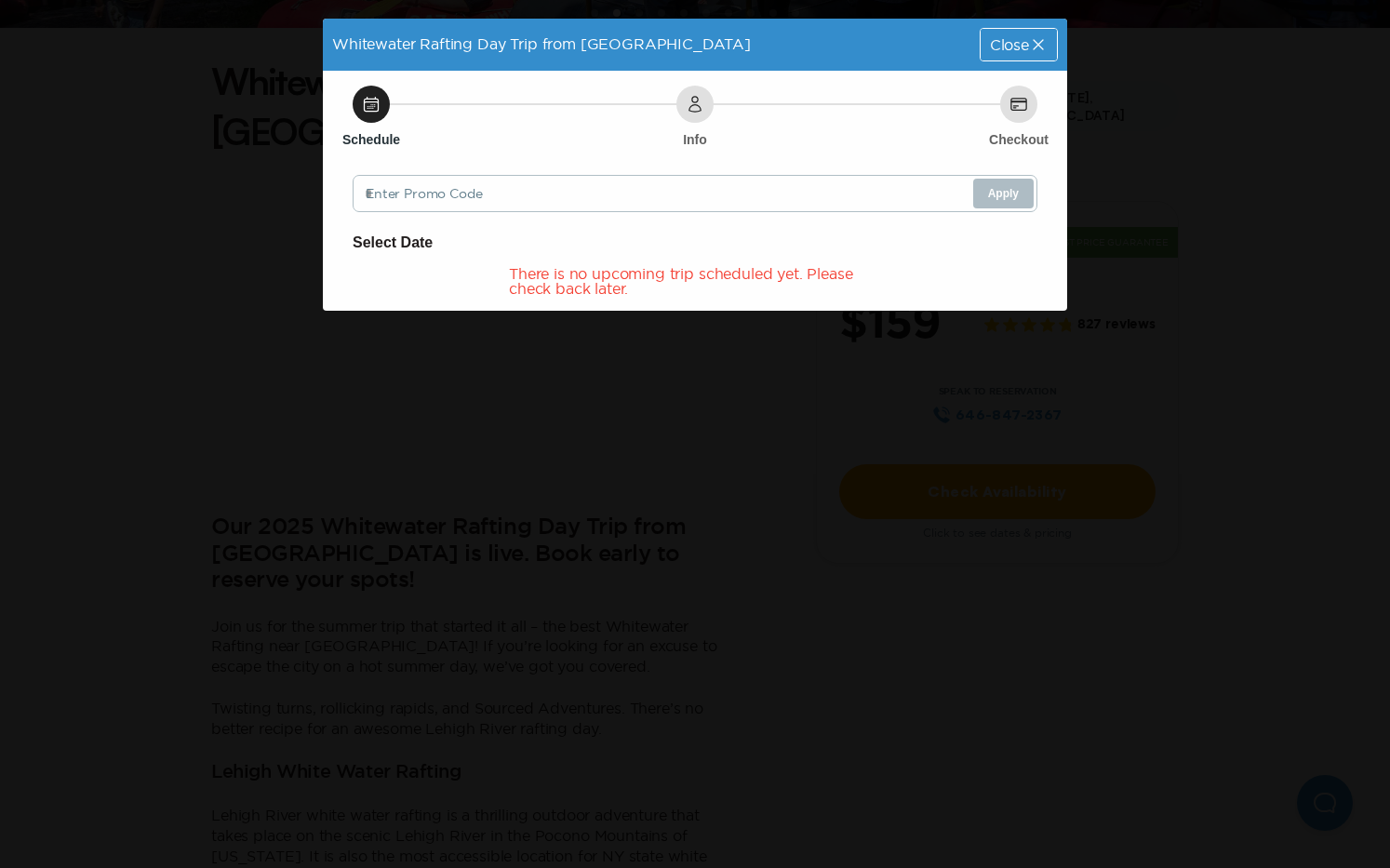
click at [1041, 47] on icon at bounding box center [1037, 44] width 10 height 10
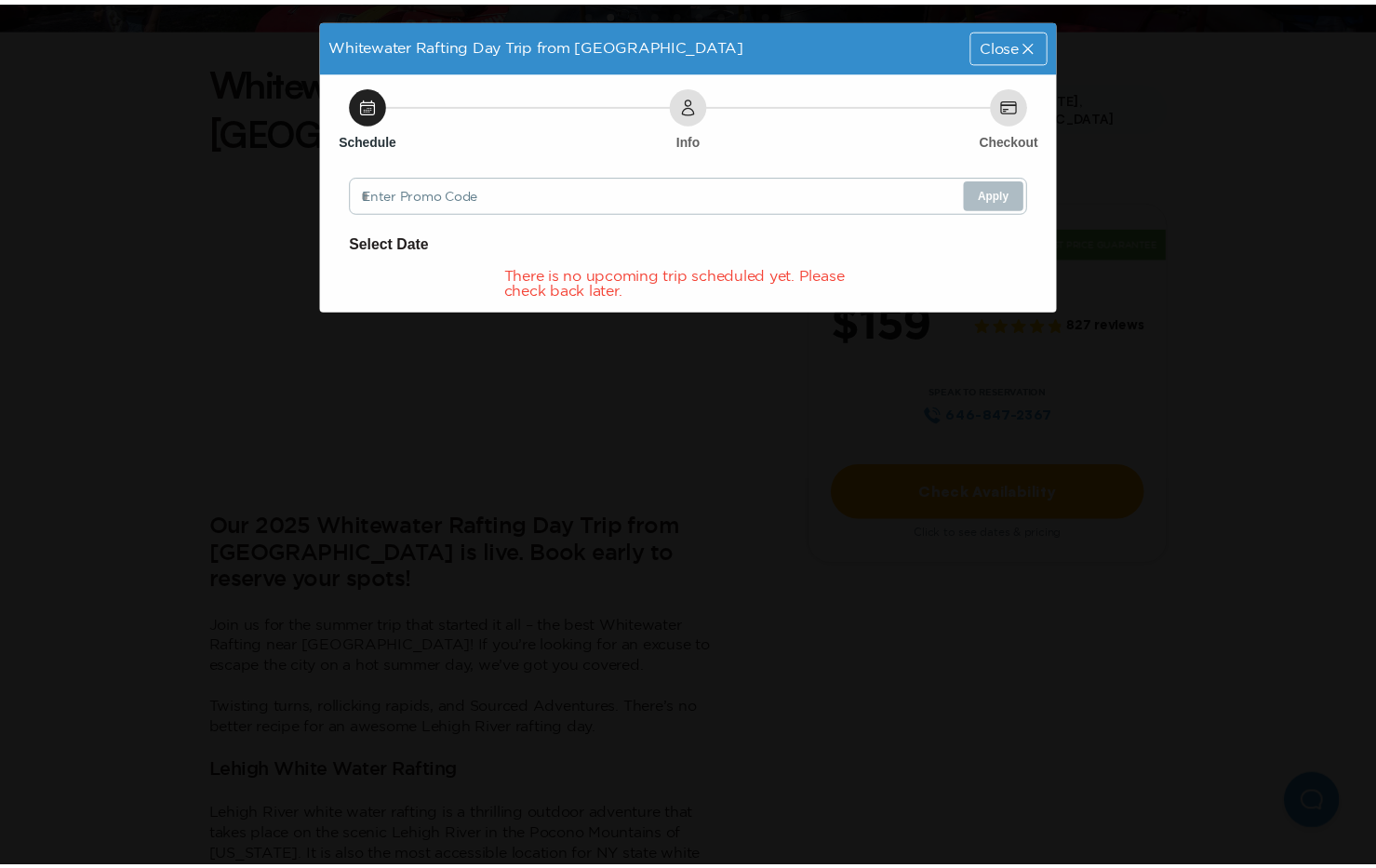
scroll to position [461, 0]
